Goal: Transaction & Acquisition: Purchase product/service

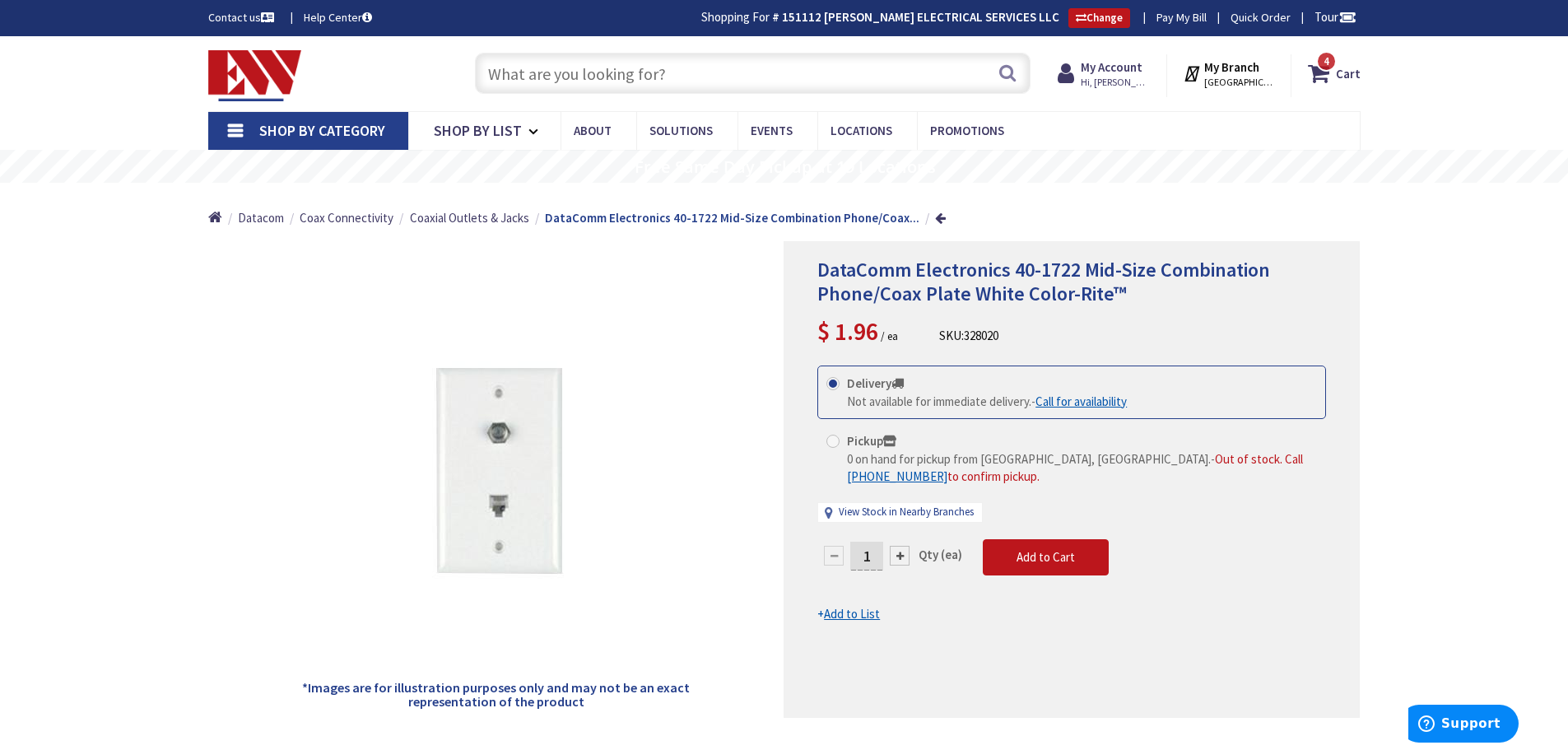
click at [621, 87] on input "text" at bounding box center [753, 73] width 556 height 41
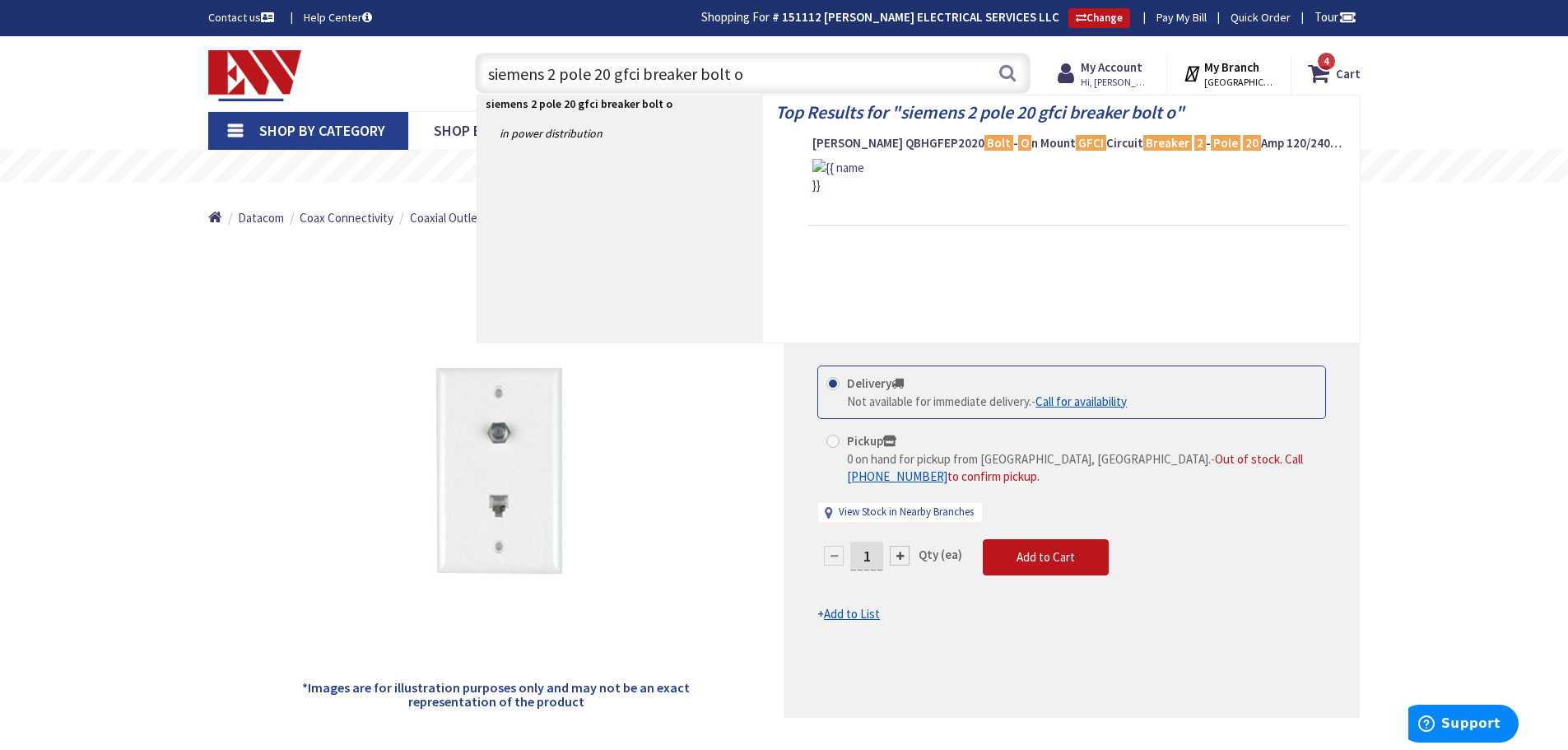
type input "siemens 2 pole 20 gfci breaker bolt on"
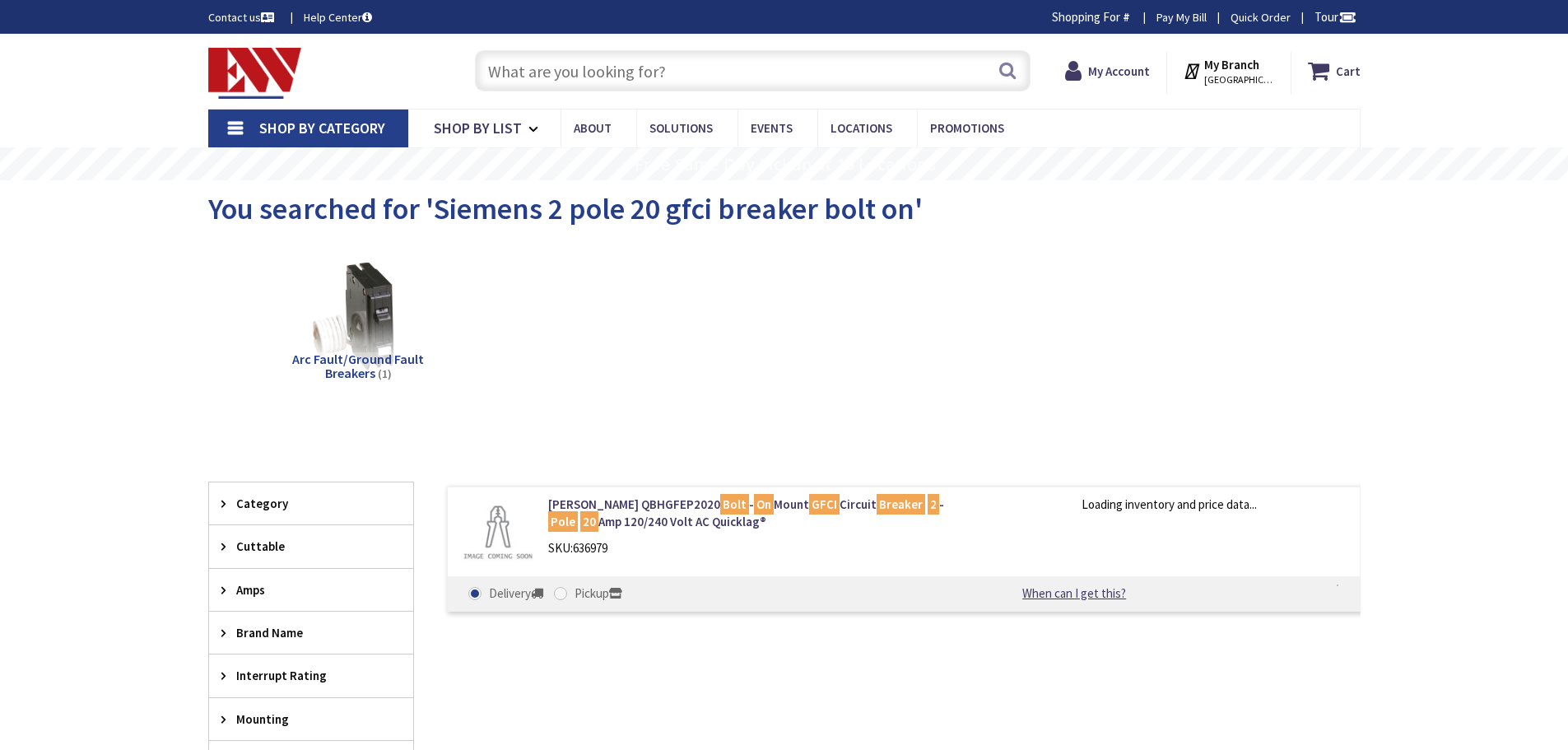
type input "[PERSON_NAME][GEOGRAPHIC_DATA], [GEOGRAPHIC_DATA]"
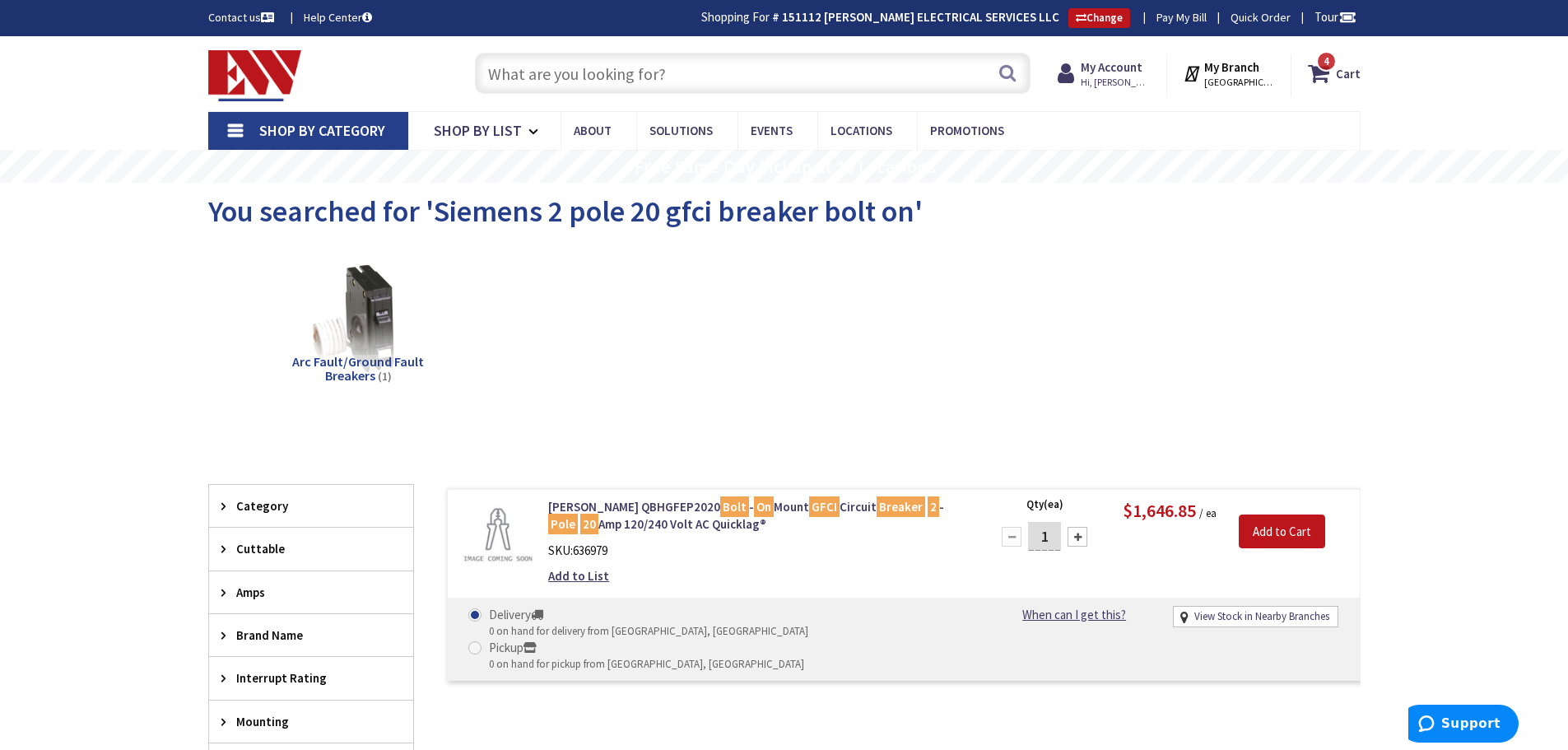
click at [797, 70] on input "text" at bounding box center [753, 73] width 556 height 41
paste input "Siemens BF220A 2 Pole Ground Fault Circuit Breaker"
type input "Siemens BF220A 2 Pole Ground Fault Circuit Breaker"
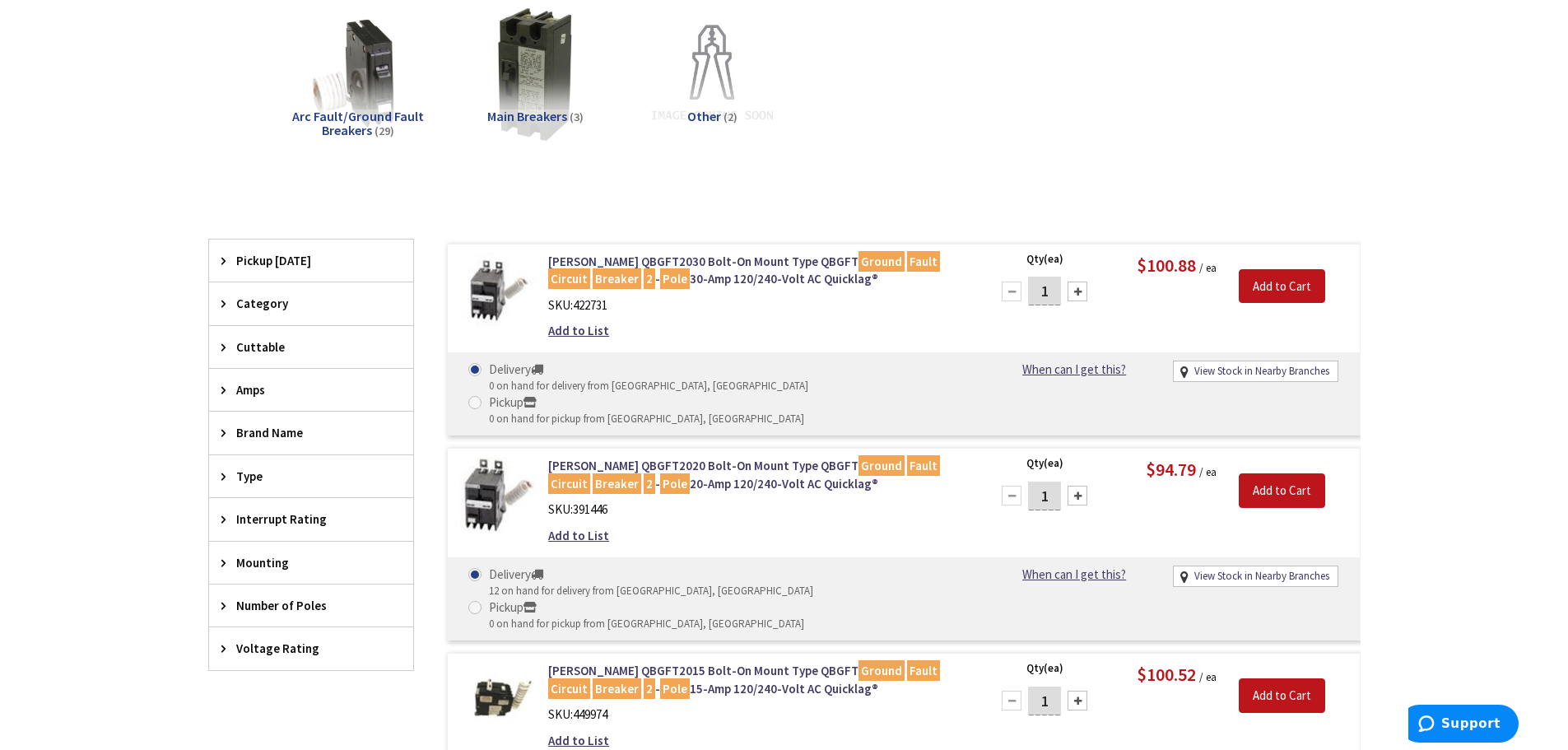
scroll to position [247, 0]
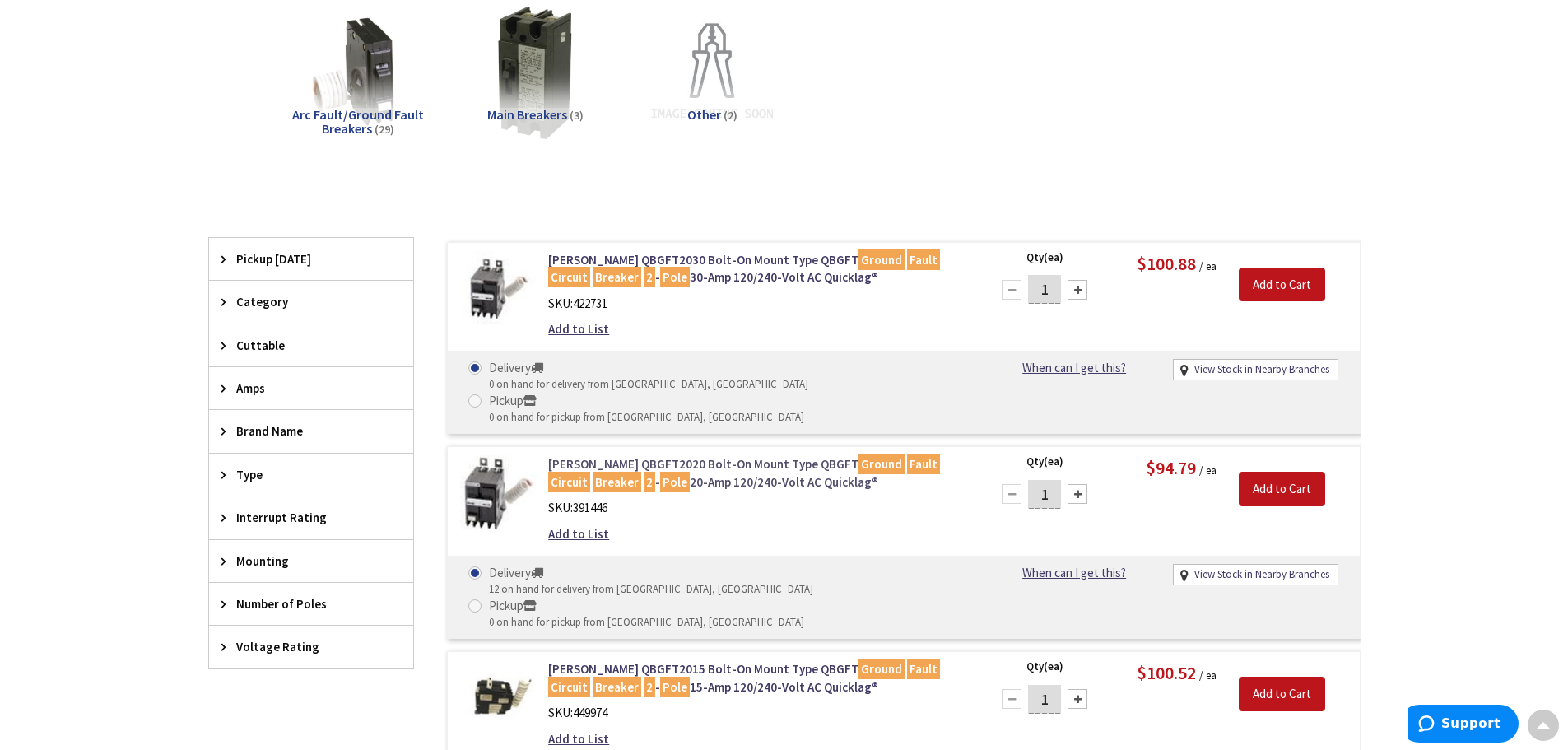
click at [644, 456] on link "Eaton QBGFT2020 Bolt-On Mount Type QBGFT Ground Fault Circuit Breaker 2 - Pole …" at bounding box center [758, 473] width 419 height 36
